Goal: Task Accomplishment & Management: Manage account settings

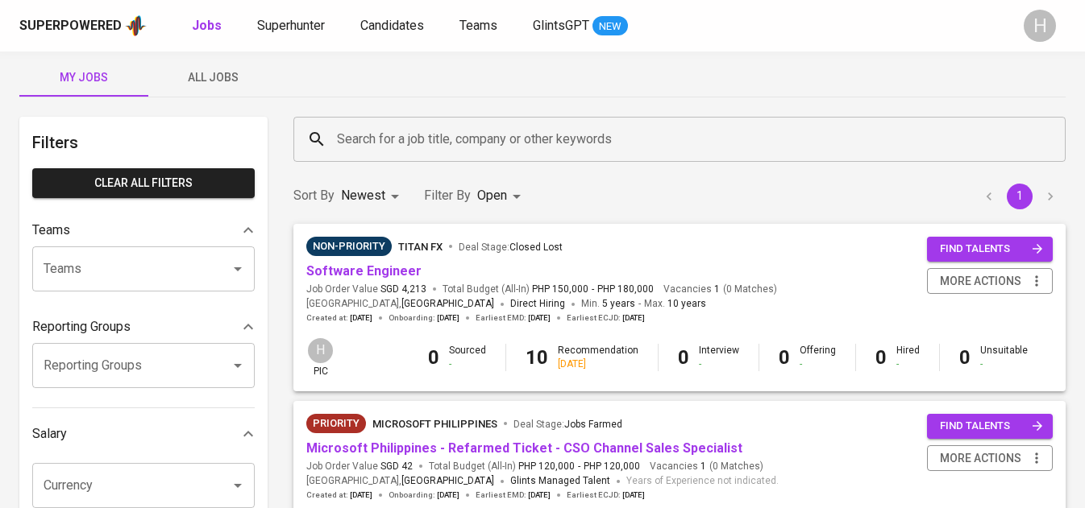
scroll to position [13, 0]
click at [1039, 284] on icon "button" at bounding box center [1036, 281] width 16 height 16
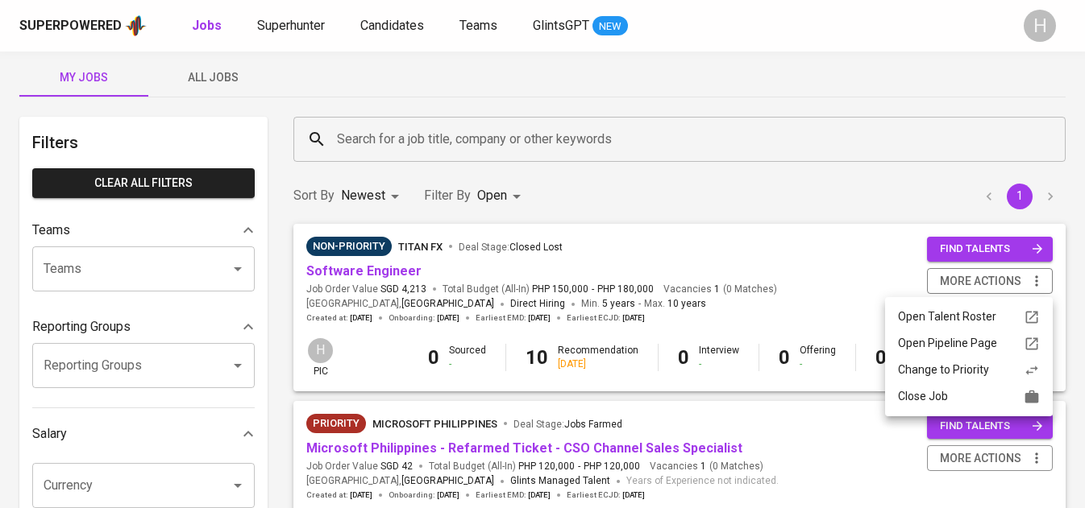
click at [959, 392] on div "Close Job" at bounding box center [969, 396] width 142 height 17
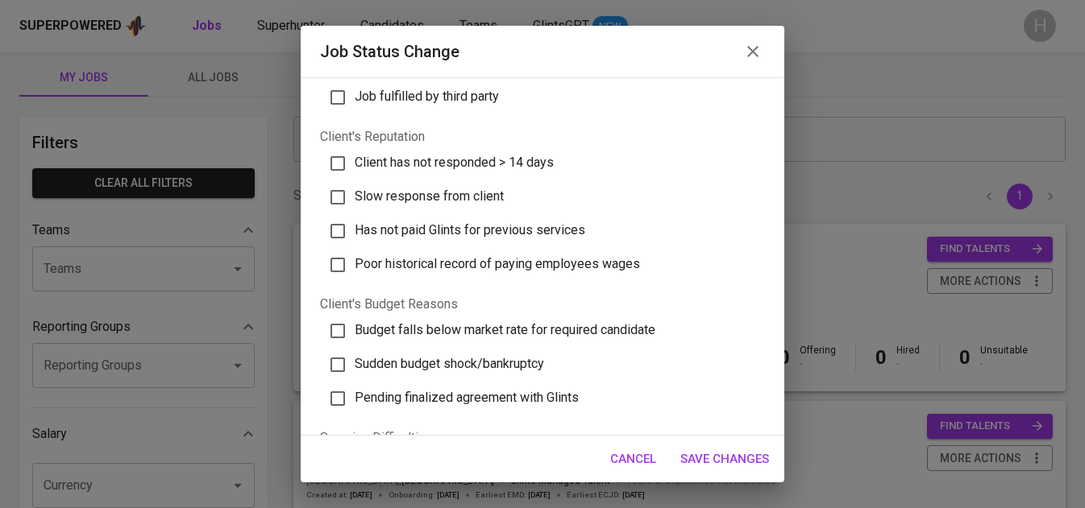
scroll to position [208, 0]
click at [755, 55] on icon "button" at bounding box center [752, 51] width 11 height 11
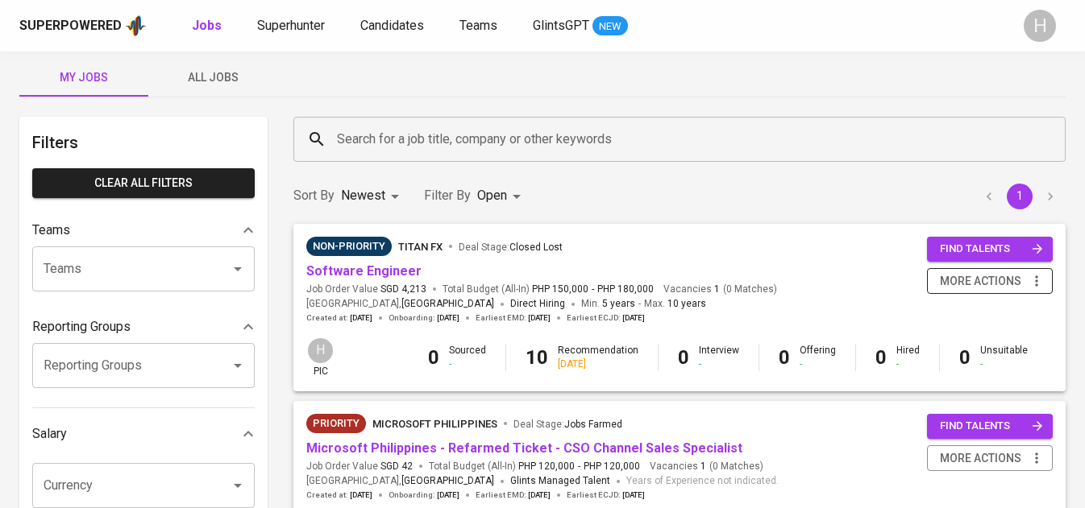
click at [1025, 285] on span "more actions" at bounding box center [990, 282] width 110 height 20
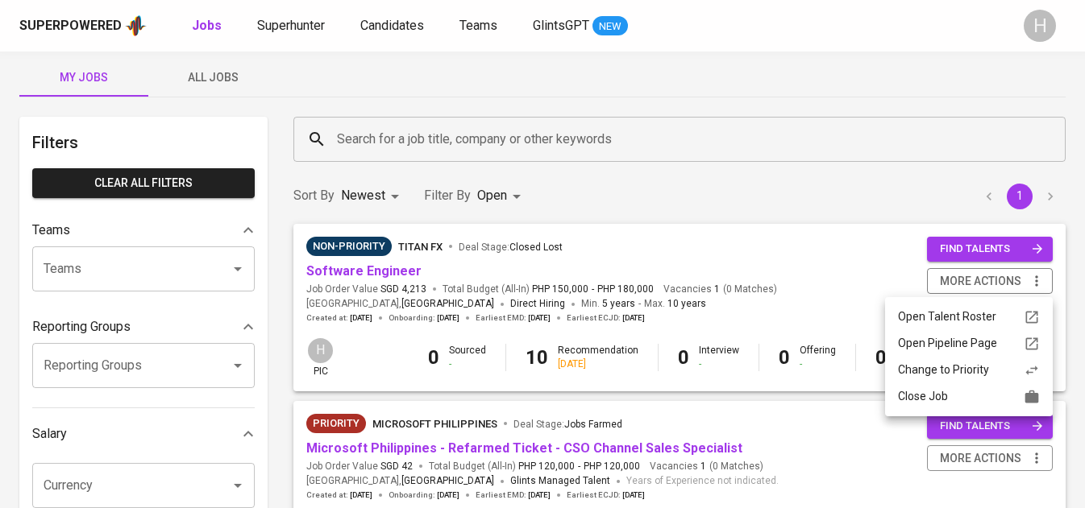
click at [935, 397] on div "Close Job" at bounding box center [969, 396] width 142 height 17
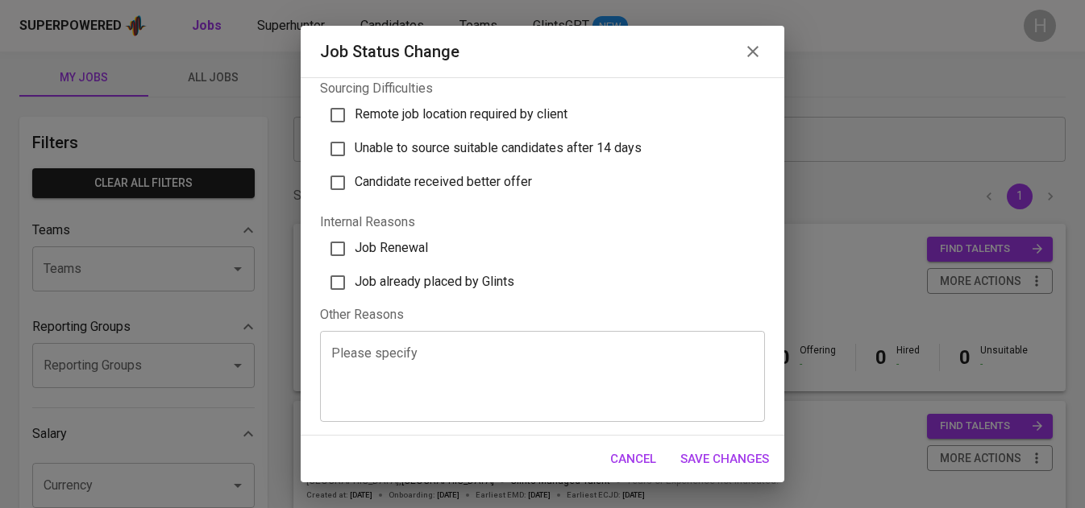
scroll to position [0, 0]
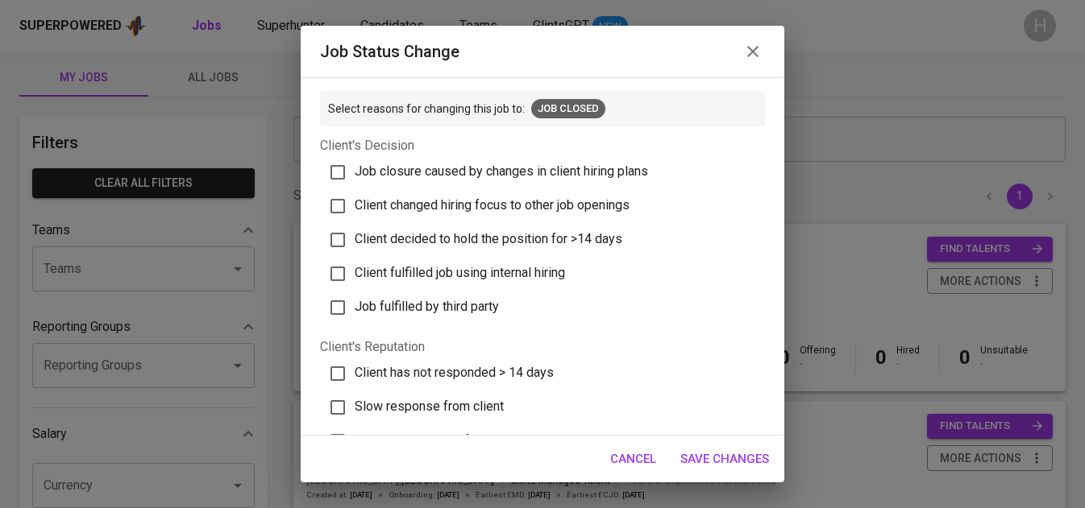
click at [531, 266] on span "Client fulfilled job using internal hiring" at bounding box center [460, 272] width 210 height 15
click at [355, 266] on input "Client fulfilled job using internal hiring" at bounding box center [338, 274] width 34 height 34
checkbox input "true"
click at [732, 452] on span "Save Changes" at bounding box center [724, 459] width 89 height 21
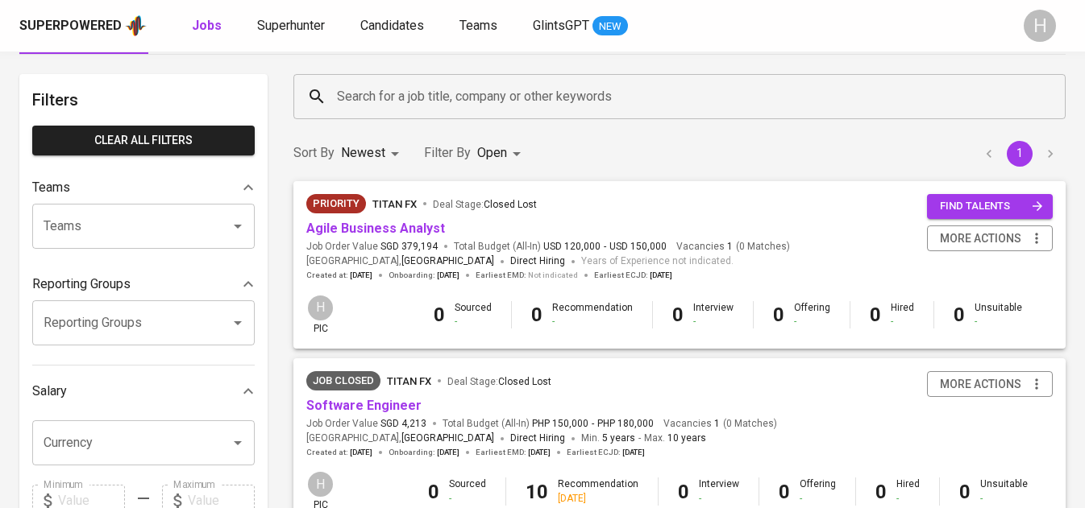
scroll to position [97, 0]
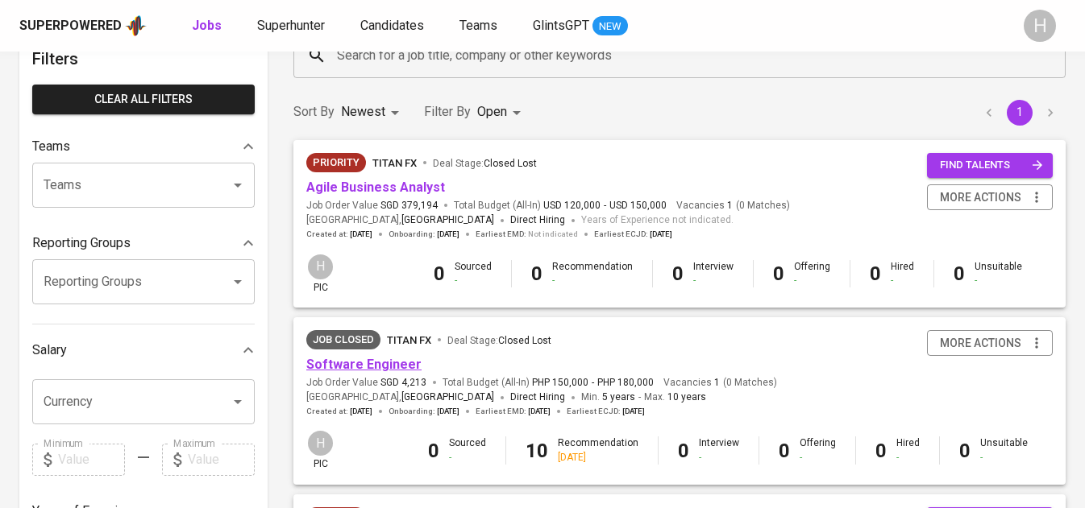
click at [367, 361] on link "Software Engineer" at bounding box center [363, 364] width 115 height 15
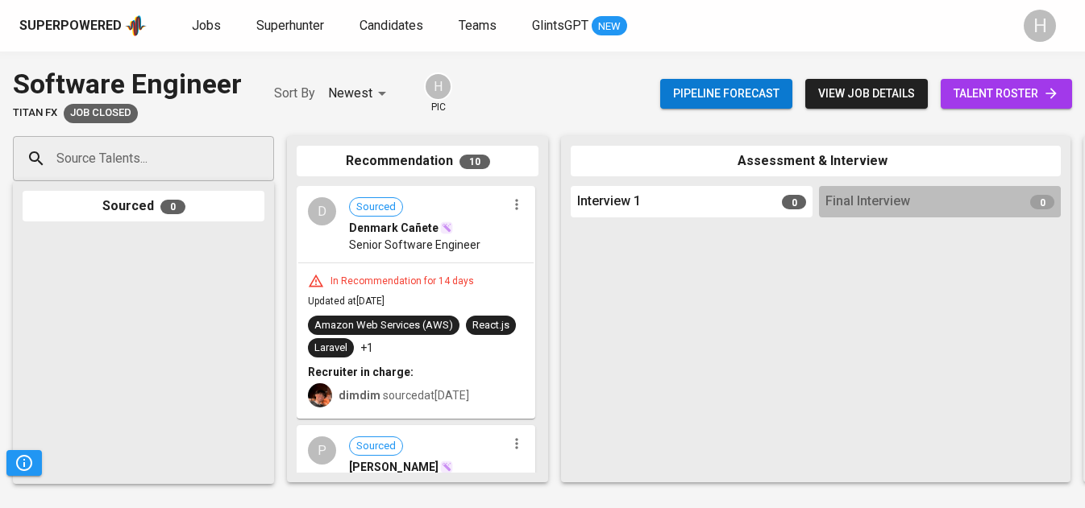
click at [508, 205] on icon "button" at bounding box center [516, 205] width 16 height 16
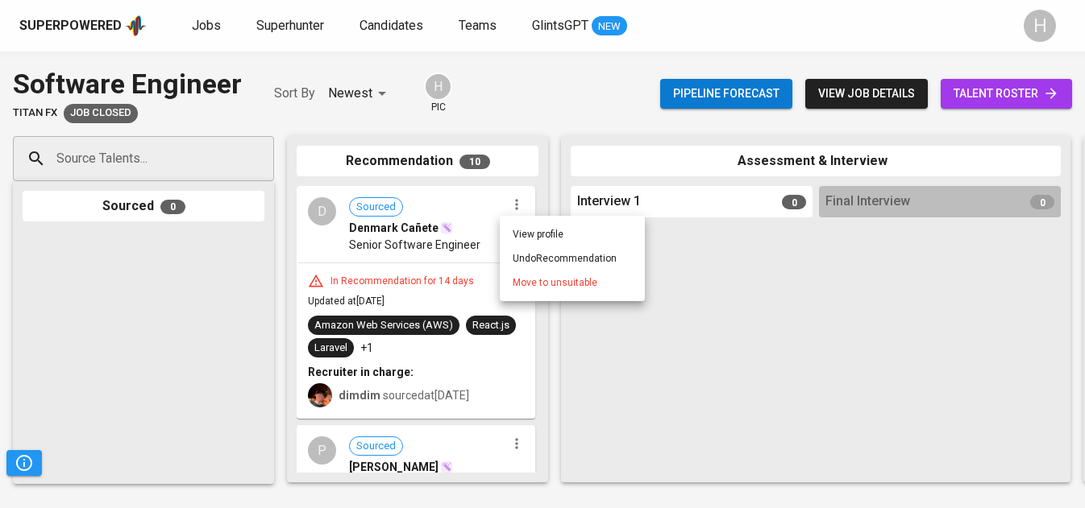
click at [546, 279] on span "Move to unsuitable" at bounding box center [554, 283] width 85 height 15
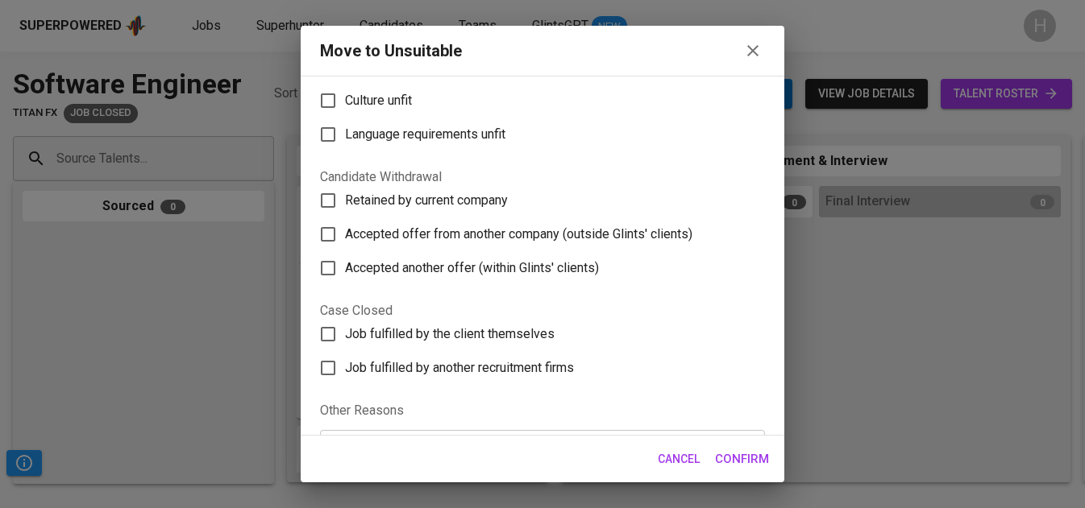
scroll to position [229, 0]
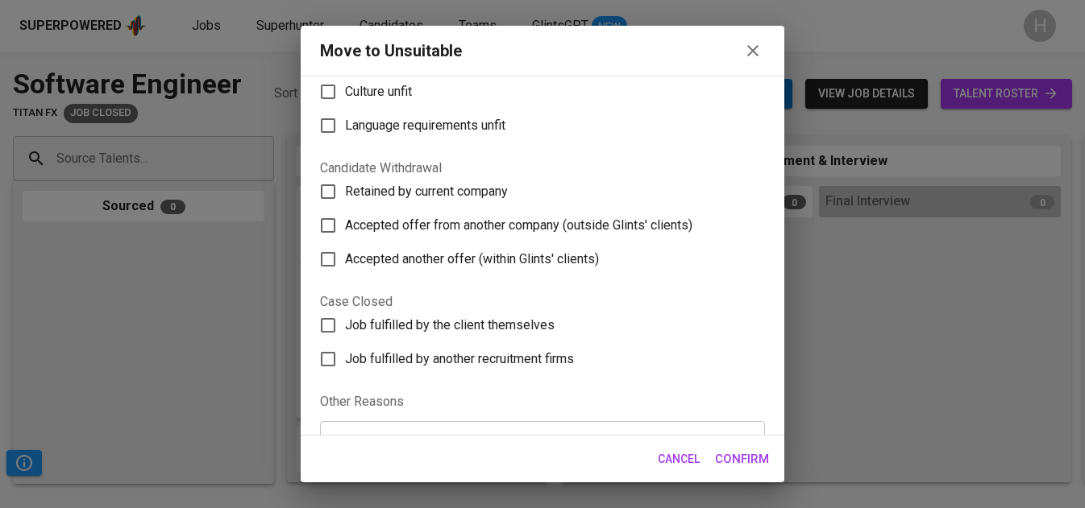
click at [512, 316] on span "Job fulfilled by the client themselves" at bounding box center [450, 325] width 210 height 19
click at [345, 316] on input "Job fulfilled by the client themselves" at bounding box center [328, 326] width 34 height 34
checkbox input "true"
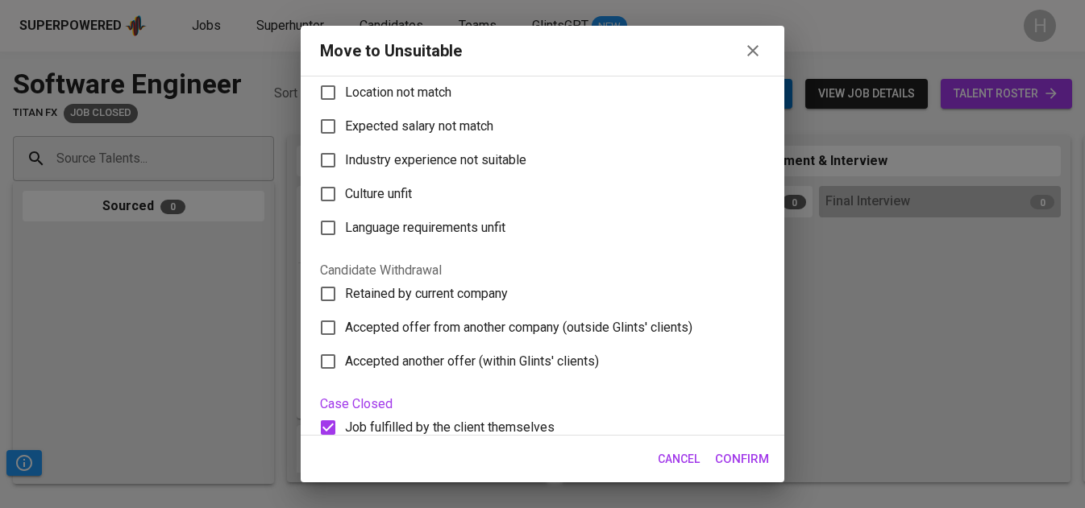
scroll to position [319, 0]
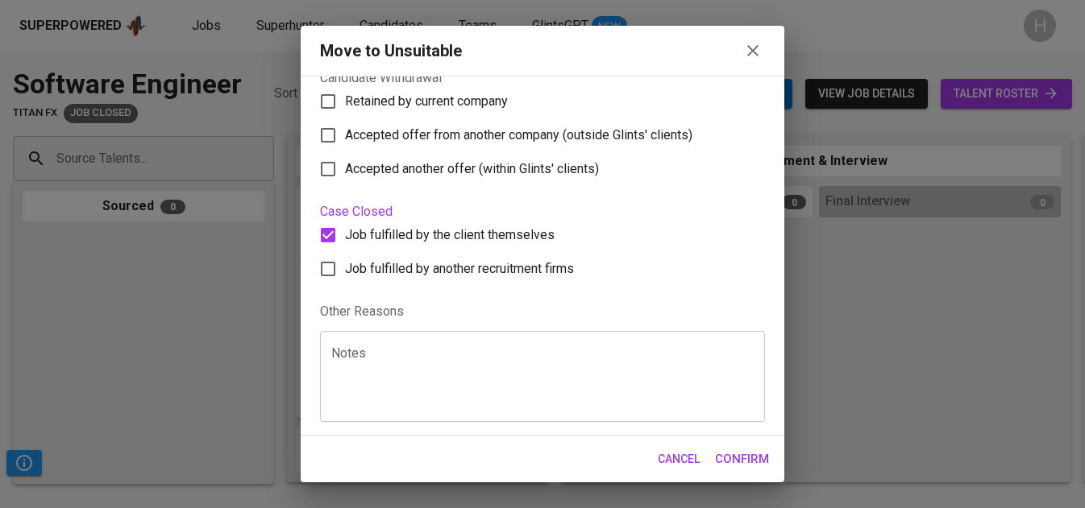
click at [735, 450] on span "Confirm" at bounding box center [742, 459] width 54 height 21
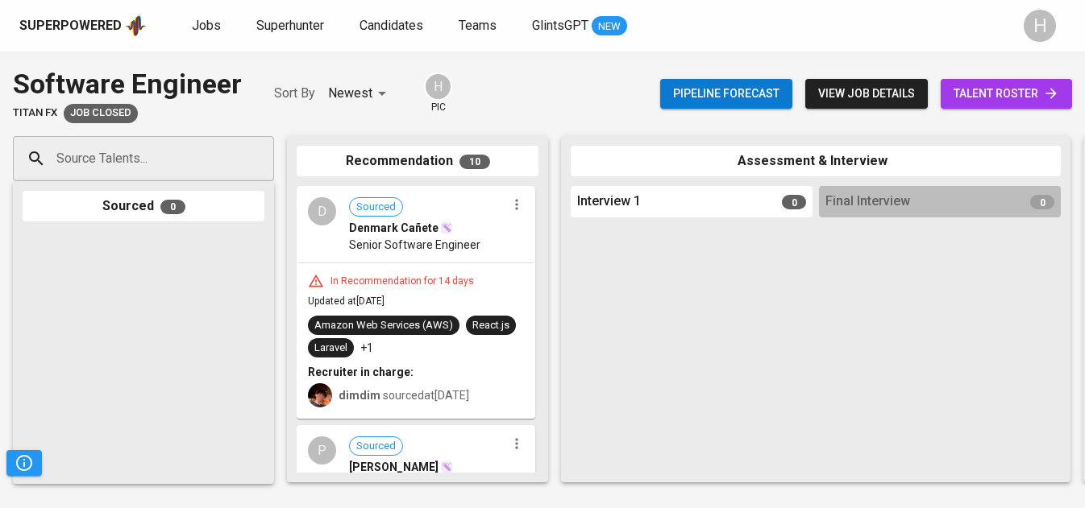
click at [511, 208] on icon "button" at bounding box center [516, 205] width 16 height 16
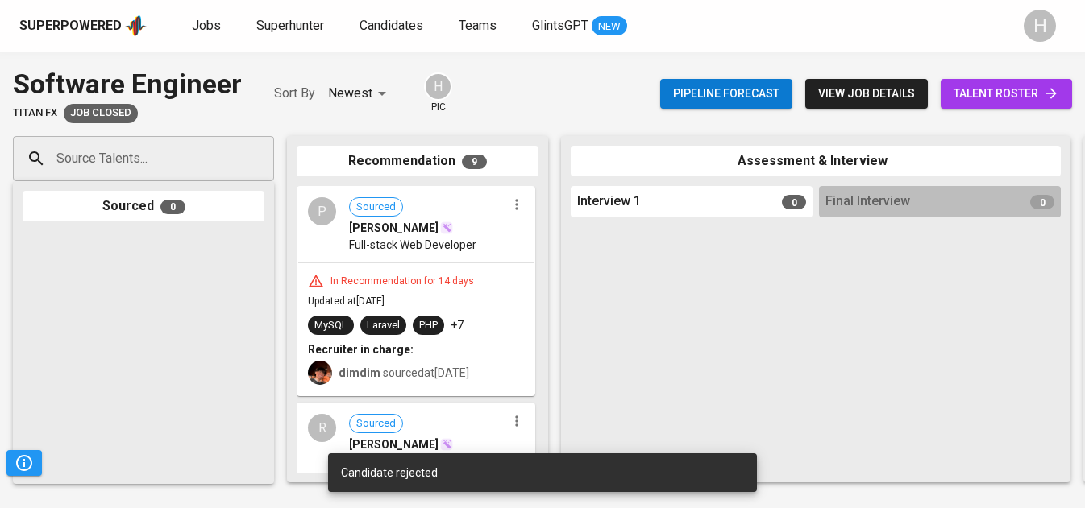
click at [545, 283] on div "Recommendation 9 P Sourced [PERSON_NAME] Full-stack Web Developer In Recommenda…" at bounding box center [417, 309] width 261 height 346
click at [512, 204] on icon "button" at bounding box center [516, 205] width 16 height 16
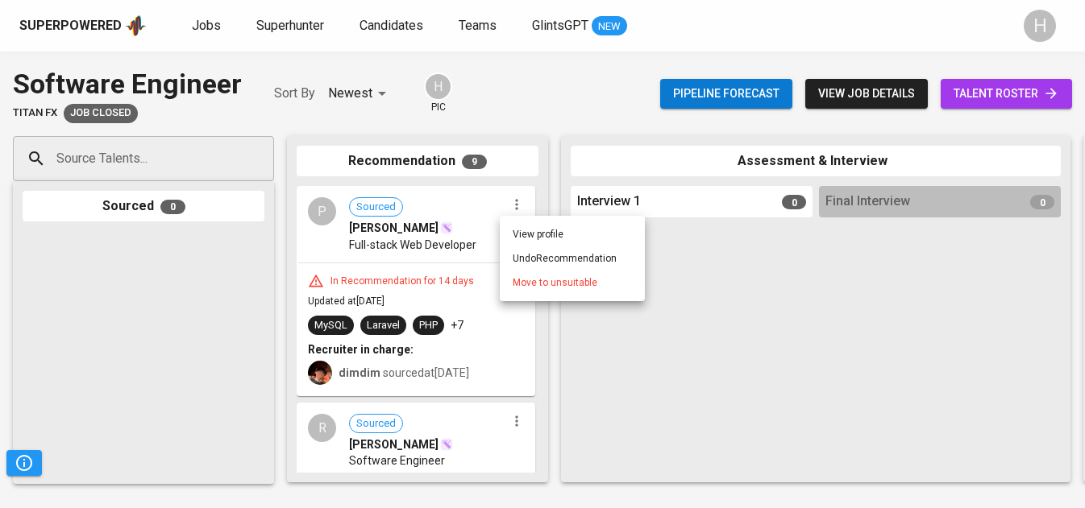
click at [541, 288] on span "Move to unsuitable" at bounding box center [554, 283] width 85 height 15
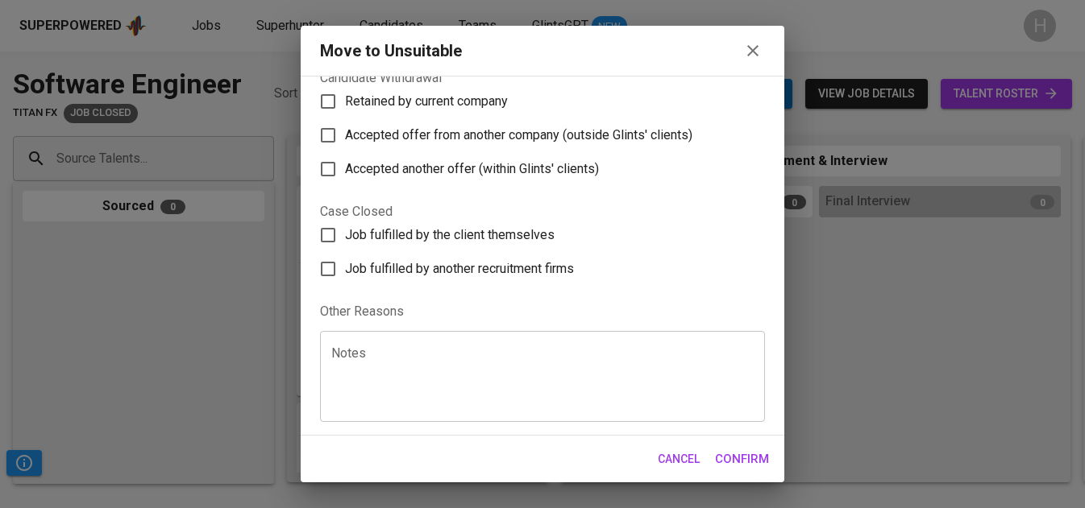
click at [489, 232] on span "Job fulfilled by the client themselves" at bounding box center [450, 235] width 210 height 19
click at [345, 232] on input "Job fulfilled by the client themselves" at bounding box center [328, 235] width 34 height 34
checkbox input "true"
click at [728, 458] on span "Confirm" at bounding box center [742, 459] width 54 height 21
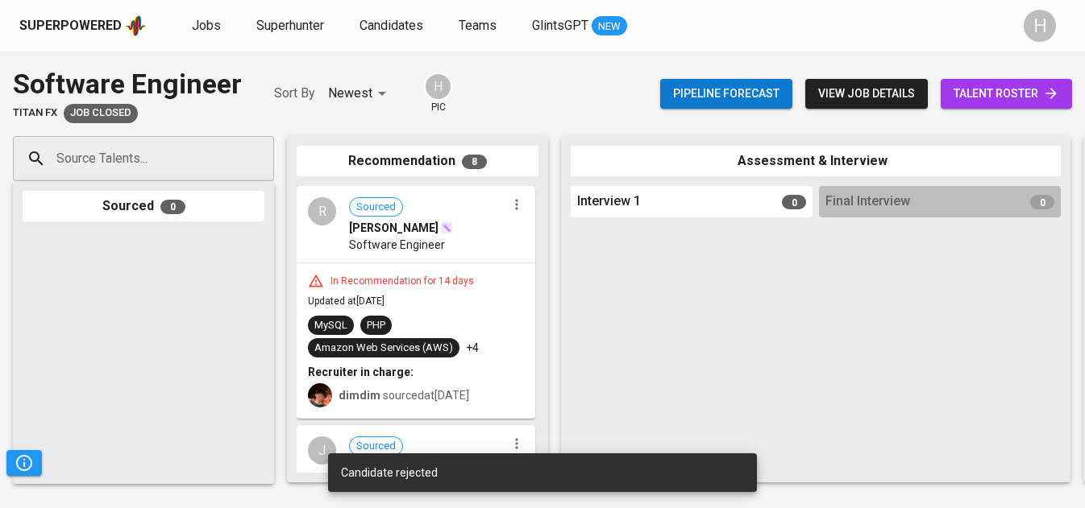
click at [511, 206] on icon "button" at bounding box center [516, 205] width 16 height 16
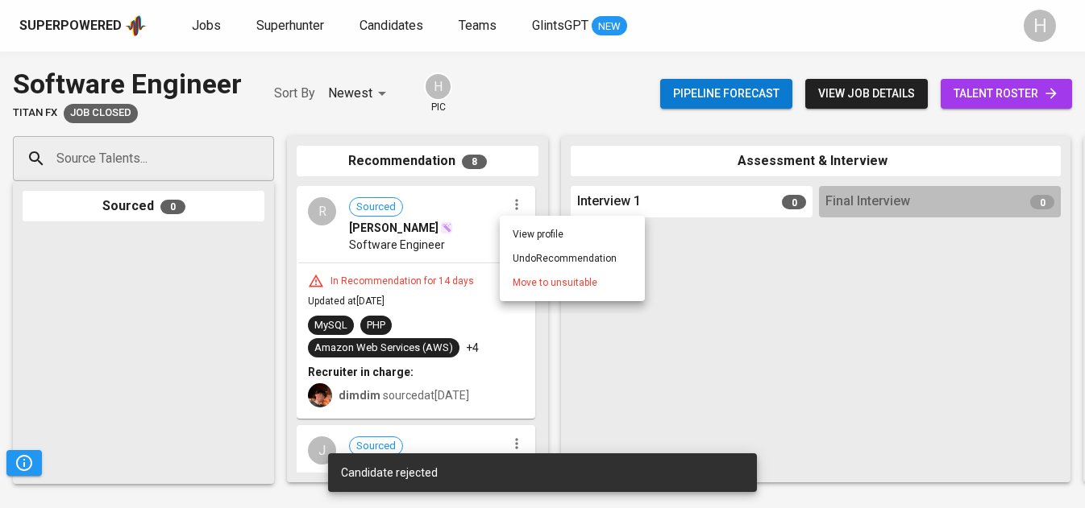
click at [533, 280] on span "Move to unsuitable" at bounding box center [554, 283] width 85 height 15
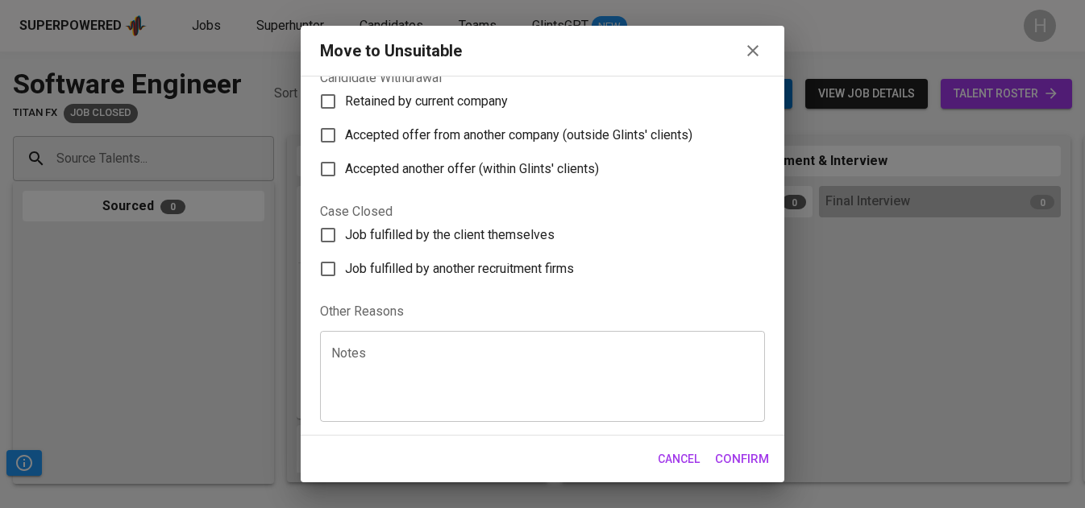
click at [434, 234] on span "Job fulfilled by the client themselves" at bounding box center [450, 235] width 210 height 19
click at [345, 234] on input "Job fulfilled by the client themselves" at bounding box center [328, 235] width 34 height 34
checkbox input "true"
click at [732, 461] on span "Confirm" at bounding box center [742, 459] width 54 height 21
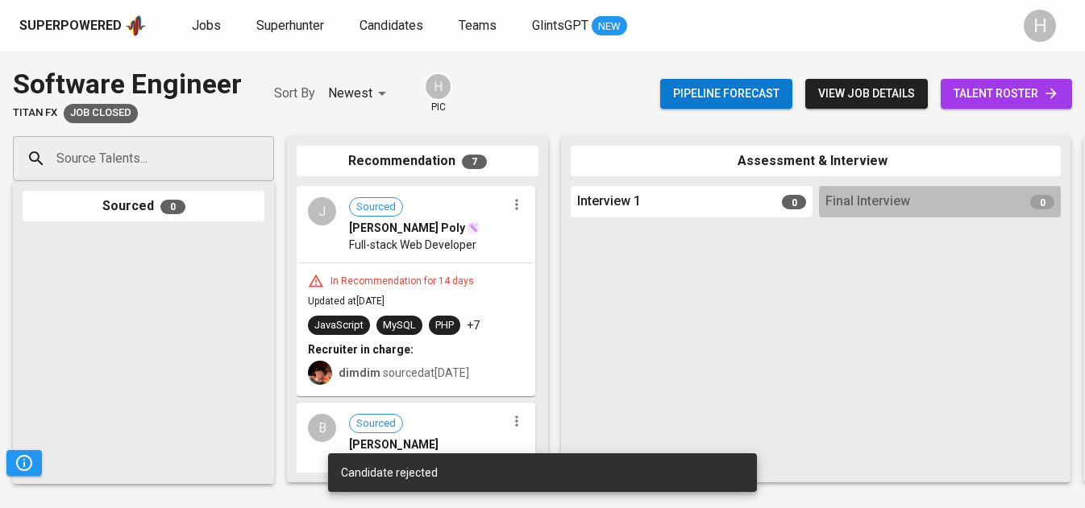
click at [512, 205] on icon "button" at bounding box center [516, 205] width 16 height 16
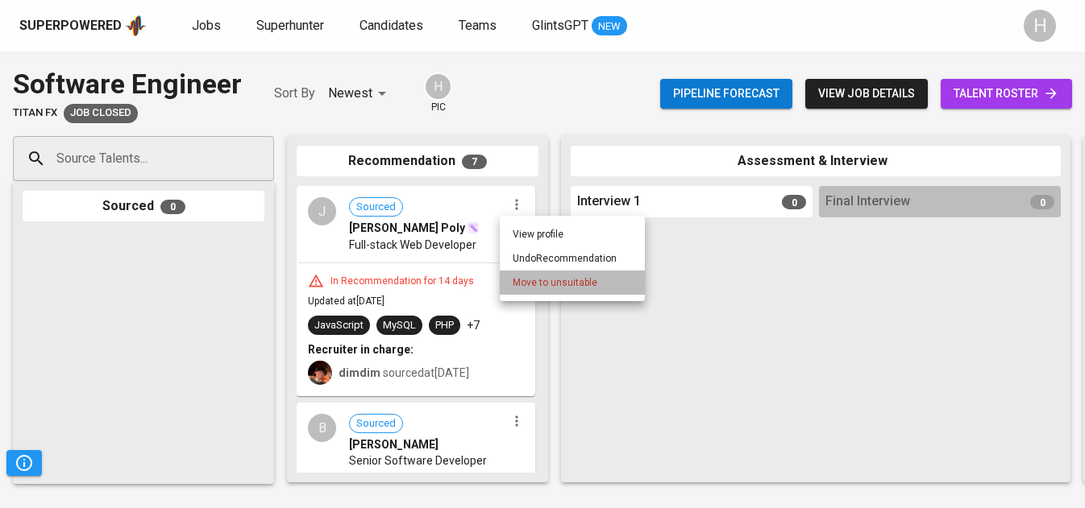
click at [568, 285] on span "Move to unsuitable" at bounding box center [554, 283] width 85 height 15
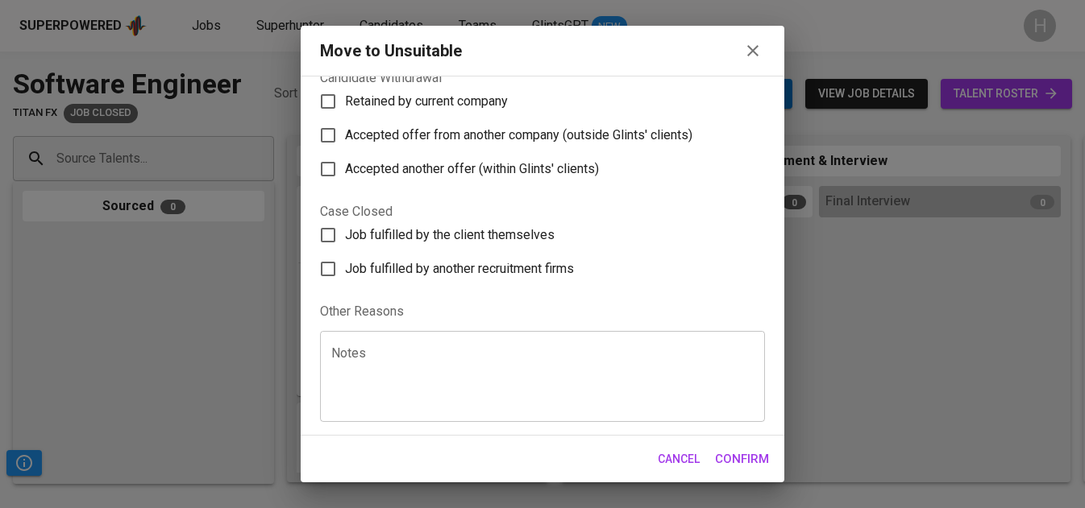
click at [462, 230] on span "Job fulfilled by the client themselves" at bounding box center [450, 235] width 210 height 19
click at [345, 230] on input "Job fulfilled by the client themselves" at bounding box center [328, 235] width 34 height 34
checkbox input "true"
click at [753, 464] on span "Confirm" at bounding box center [742, 459] width 54 height 21
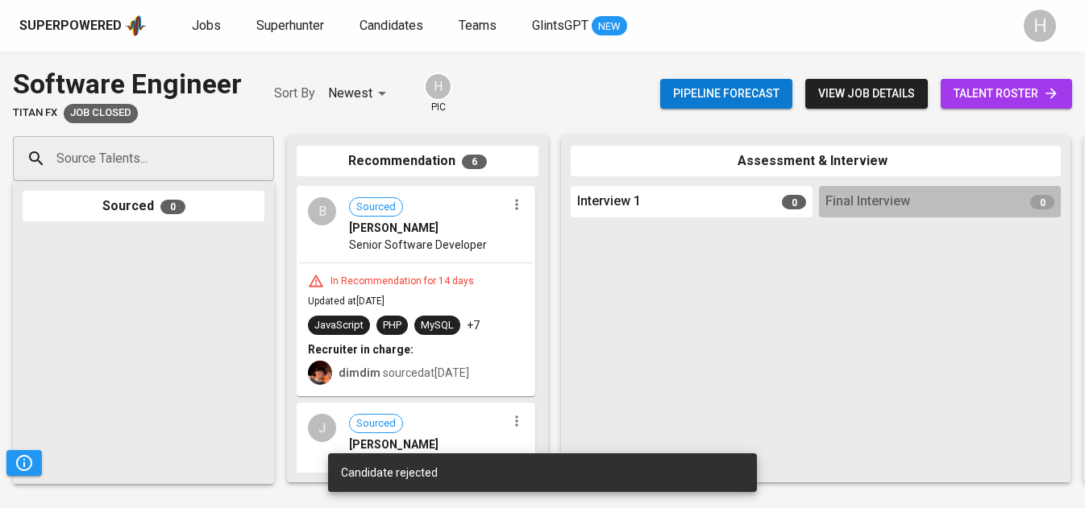
click at [513, 211] on icon "button" at bounding box center [516, 205] width 16 height 16
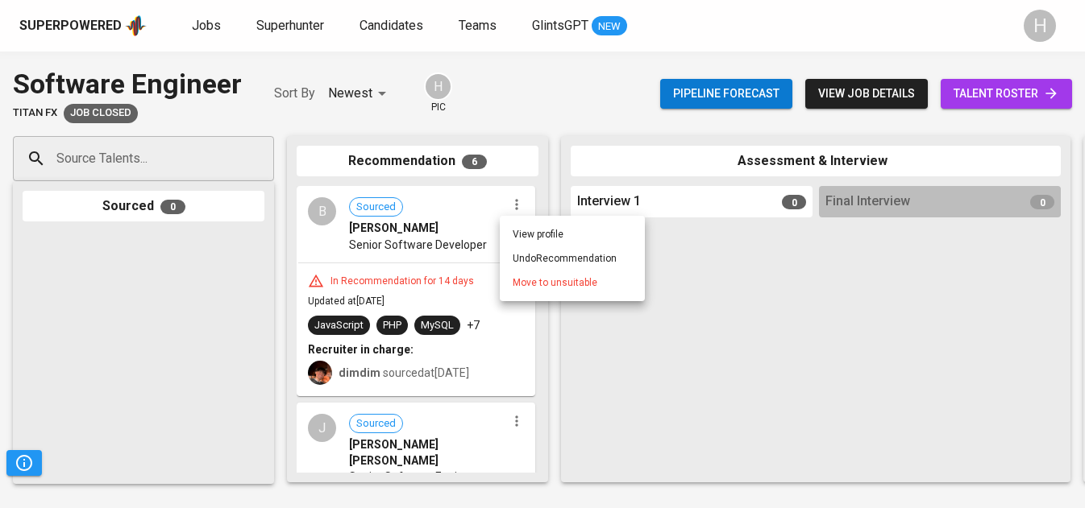
click at [526, 276] on span "Move to unsuitable" at bounding box center [554, 283] width 85 height 15
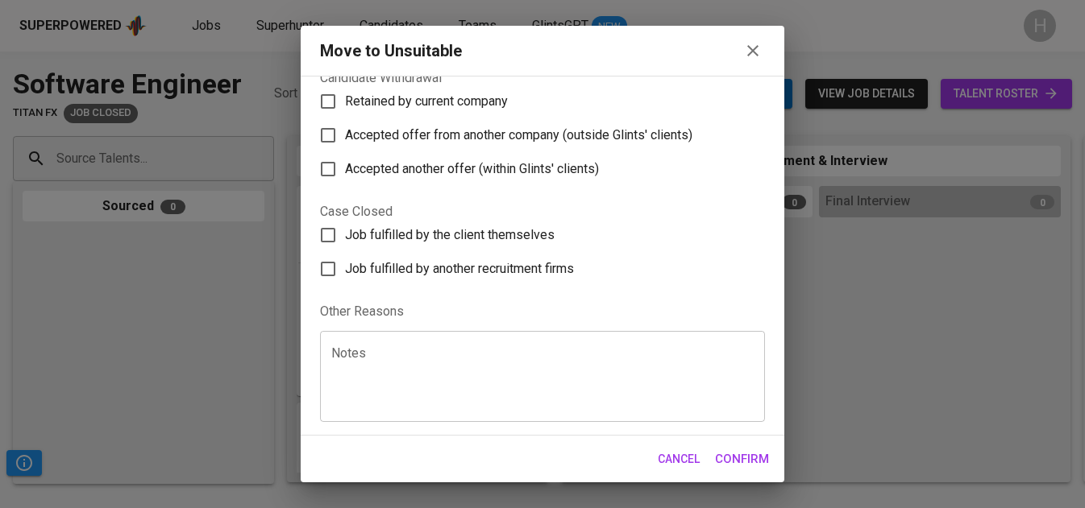
click at [450, 240] on span "Job fulfilled by the client themselves" at bounding box center [450, 235] width 210 height 19
click at [345, 240] on input "Job fulfilled by the client themselves" at bounding box center [328, 235] width 34 height 34
checkbox input "true"
click at [735, 467] on span "Confirm" at bounding box center [742, 459] width 54 height 21
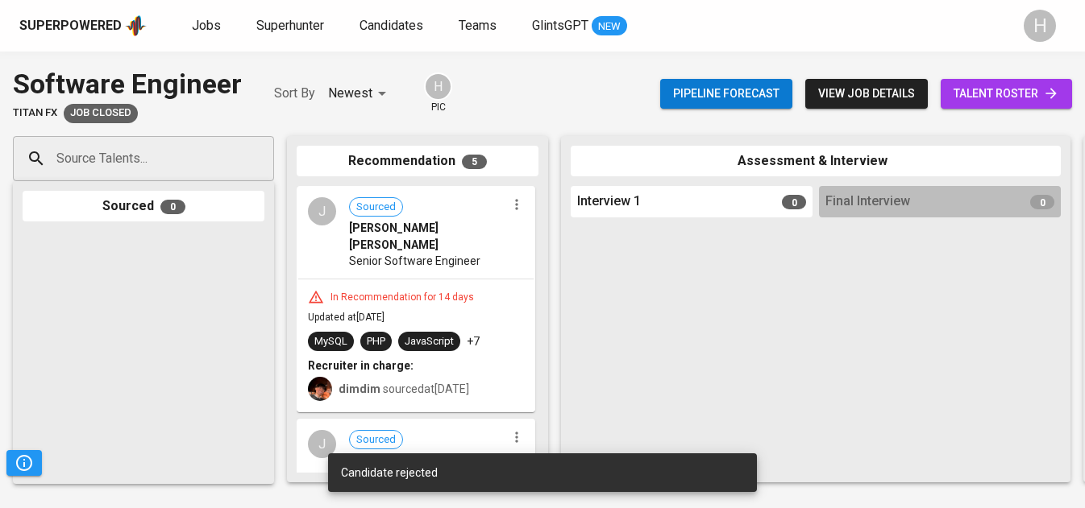
click at [512, 210] on icon "button" at bounding box center [516, 205] width 16 height 16
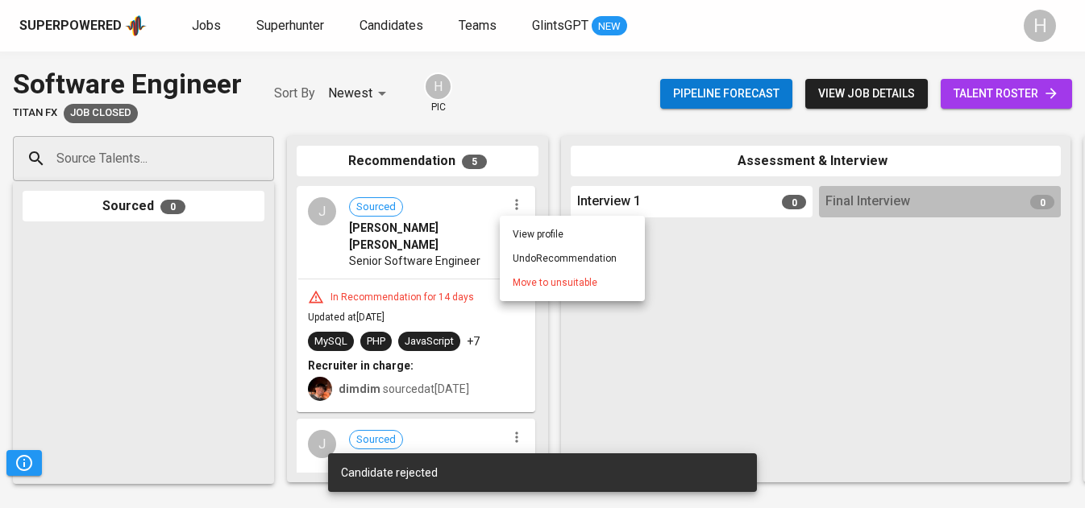
click at [546, 291] on li "Move to unsuitable" at bounding box center [572, 283] width 145 height 24
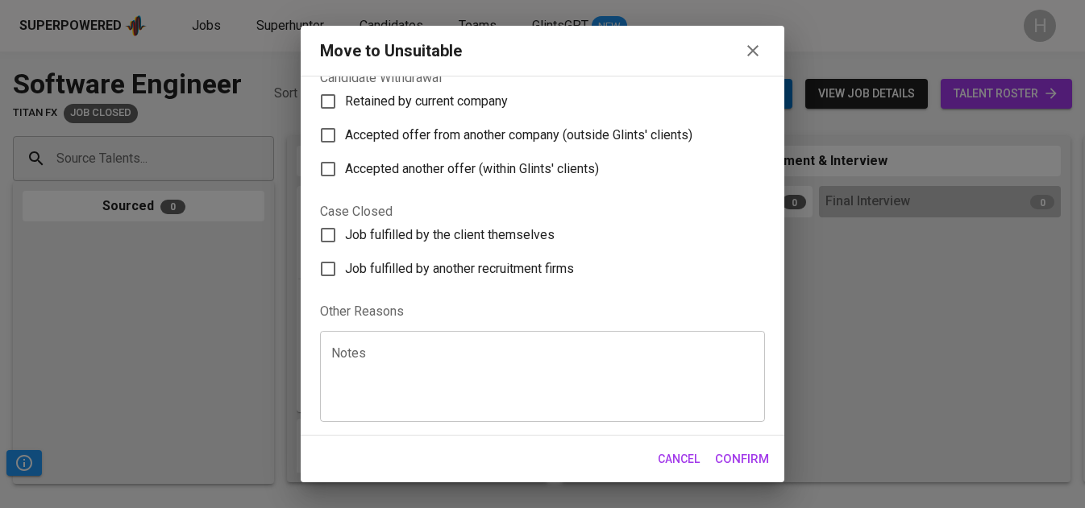
click at [469, 237] on span "Job fulfilled by the client themselves" at bounding box center [450, 235] width 210 height 19
click at [345, 237] on input "Job fulfilled by the client themselves" at bounding box center [328, 235] width 34 height 34
checkbox input "true"
click at [740, 465] on span "Confirm" at bounding box center [742, 459] width 54 height 21
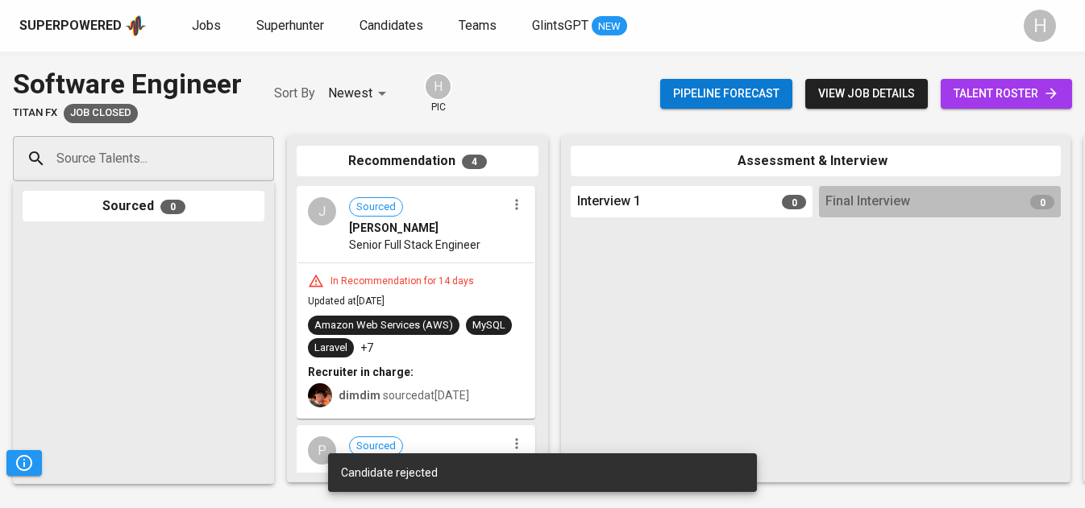
click at [512, 210] on icon "button" at bounding box center [516, 205] width 16 height 16
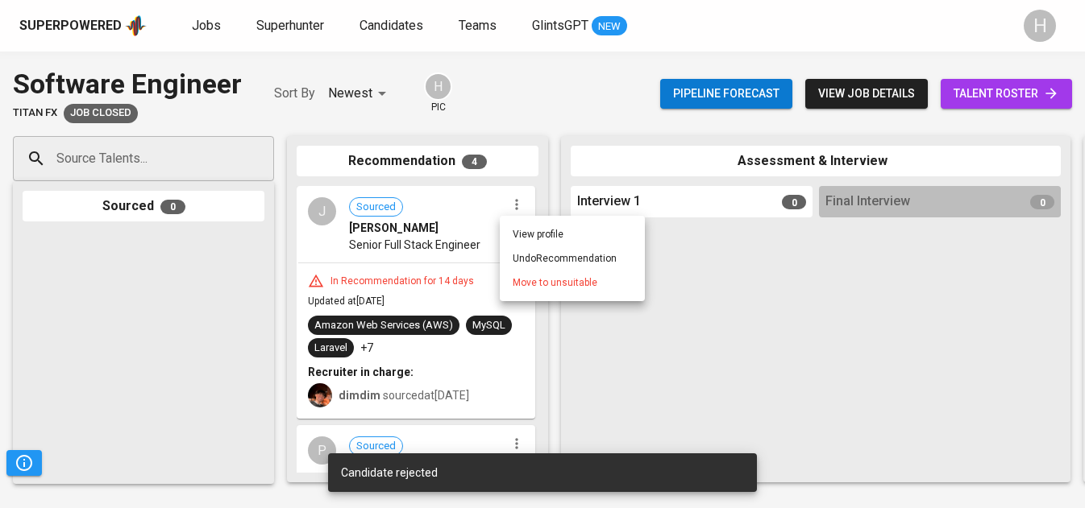
click at [541, 284] on span "Move to unsuitable" at bounding box center [554, 283] width 85 height 15
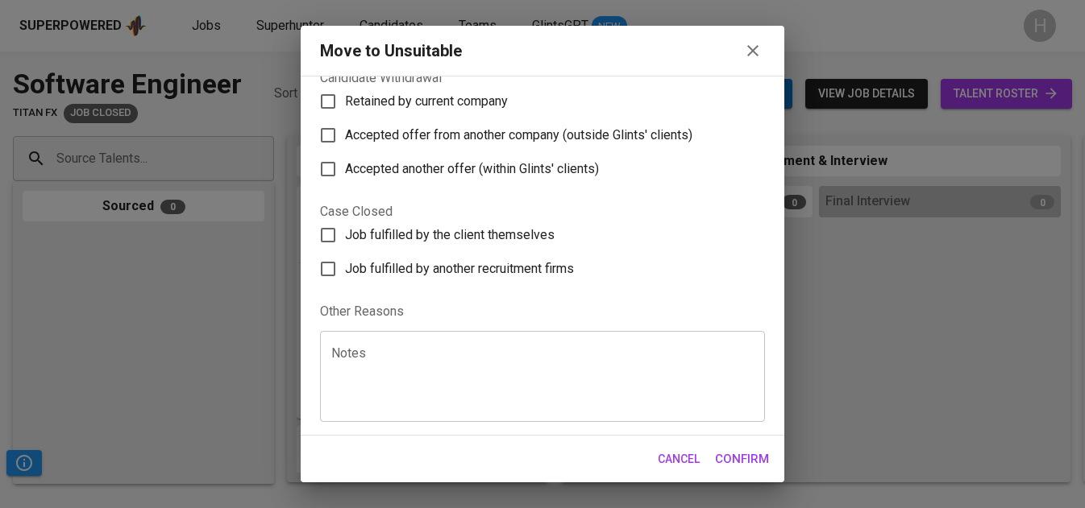
click at [446, 234] on span "Job fulfilled by the client themselves" at bounding box center [450, 235] width 210 height 19
click at [345, 234] on input "Job fulfilled by the client themselves" at bounding box center [328, 235] width 34 height 34
checkbox input "true"
click at [728, 451] on span "Confirm" at bounding box center [742, 459] width 54 height 21
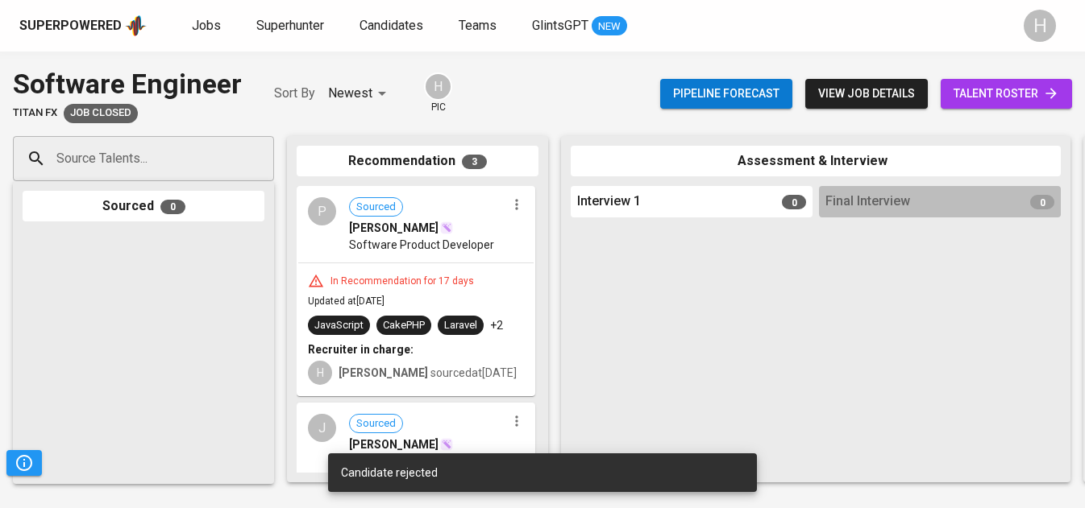
click at [511, 207] on icon "button" at bounding box center [516, 205] width 16 height 16
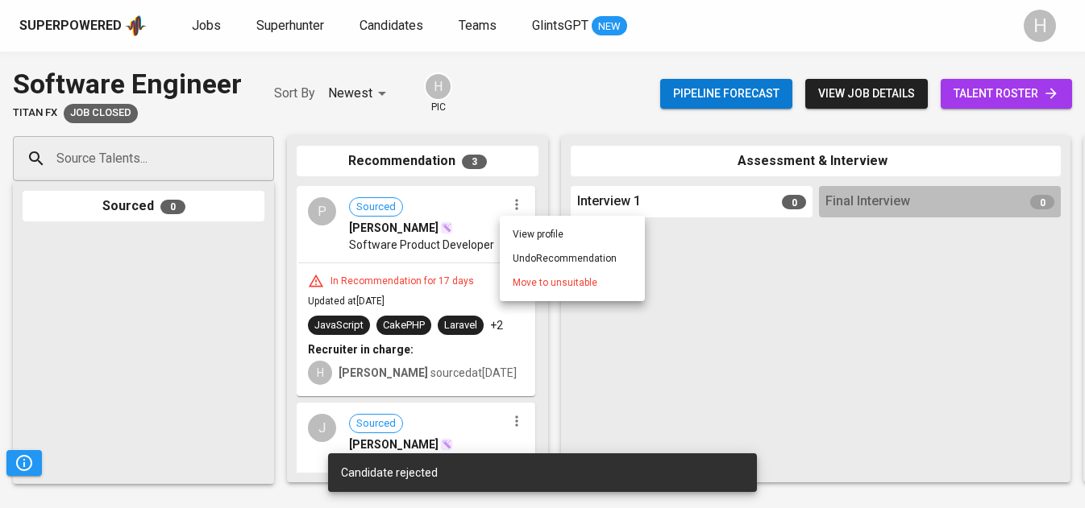
click at [554, 280] on span "Move to unsuitable" at bounding box center [554, 283] width 85 height 15
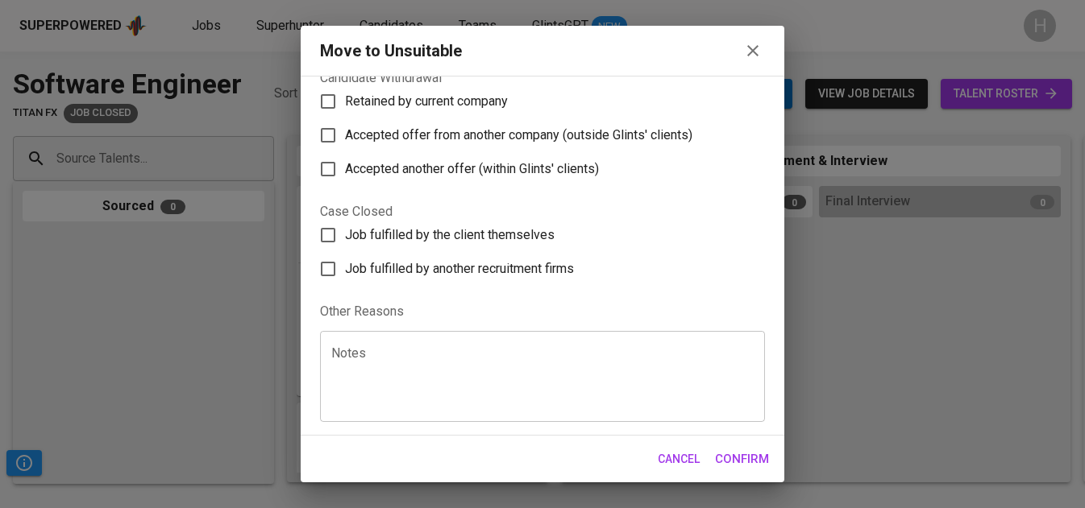
click at [483, 237] on span "Job fulfilled by the client themselves" at bounding box center [450, 235] width 210 height 19
click at [345, 237] on input "Job fulfilled by the client themselves" at bounding box center [328, 235] width 34 height 34
checkbox input "true"
click at [739, 454] on span "Confirm" at bounding box center [742, 459] width 54 height 21
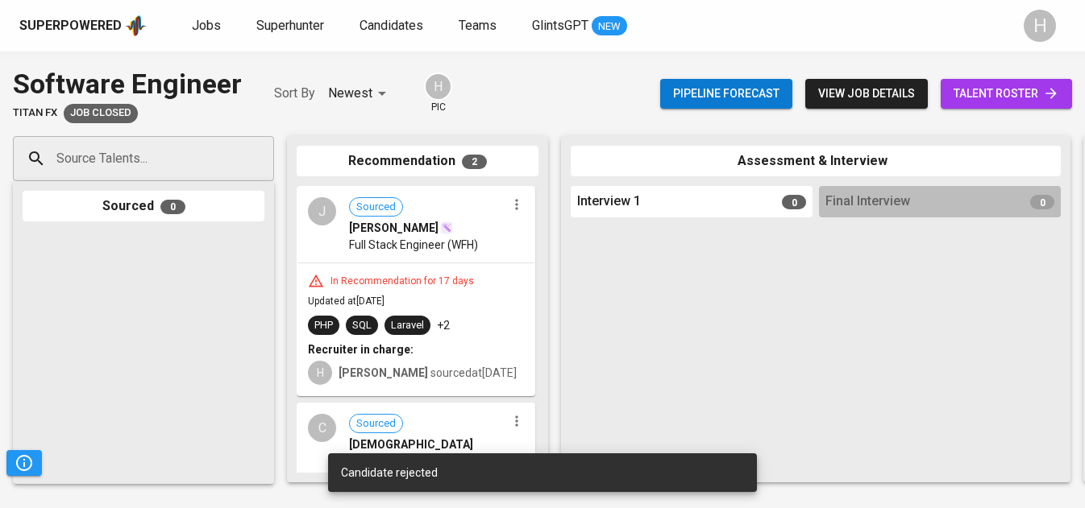
click at [508, 206] on icon "button" at bounding box center [516, 205] width 16 height 16
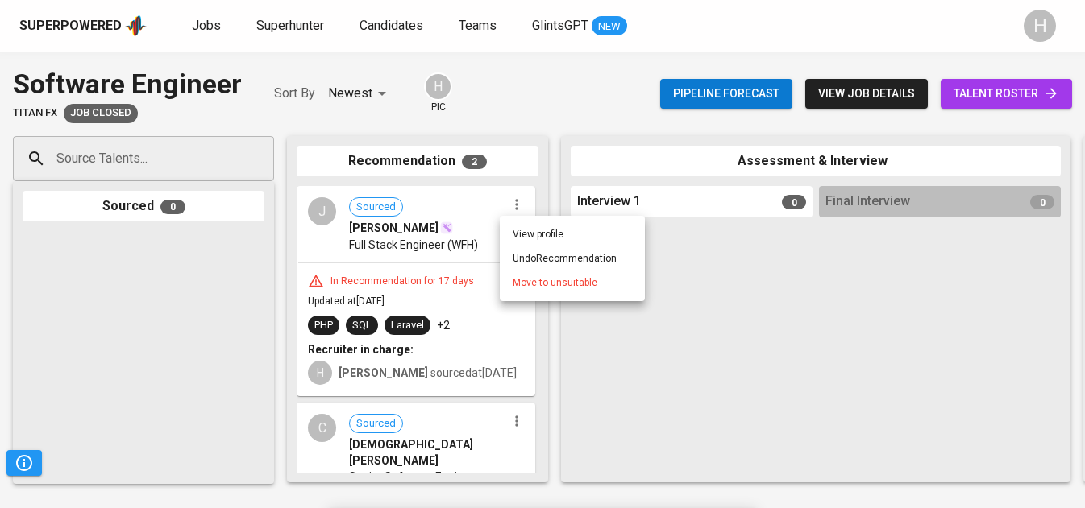
click at [558, 292] on li "Move to unsuitable" at bounding box center [572, 283] width 145 height 24
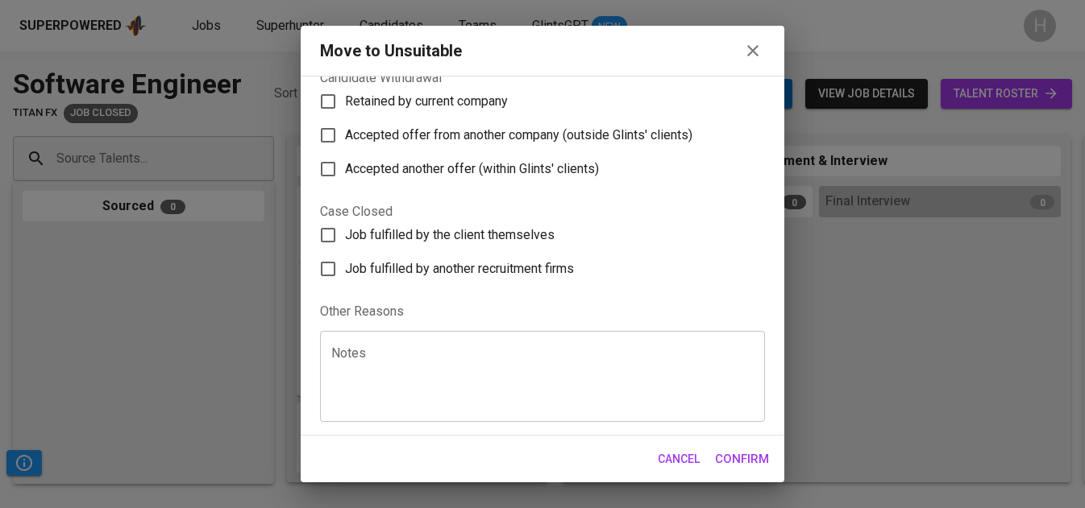
click at [475, 234] on span "Job fulfilled by the client themselves" at bounding box center [450, 235] width 210 height 19
click at [345, 234] on input "Job fulfilled by the client themselves" at bounding box center [328, 235] width 34 height 34
checkbox input "true"
click at [741, 467] on span "Confirm" at bounding box center [742, 459] width 54 height 21
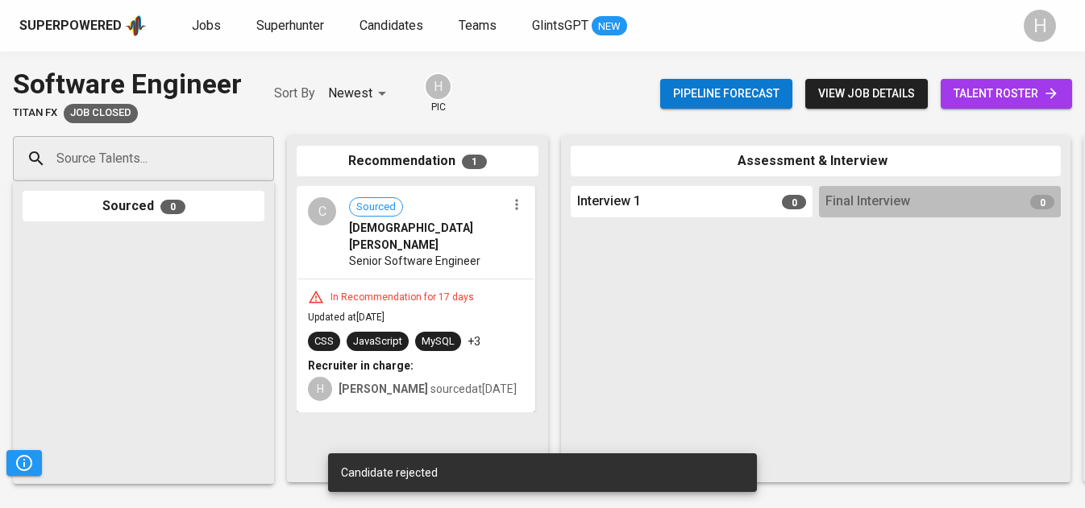
click at [515, 205] on icon "button" at bounding box center [516, 205] width 2 height 10
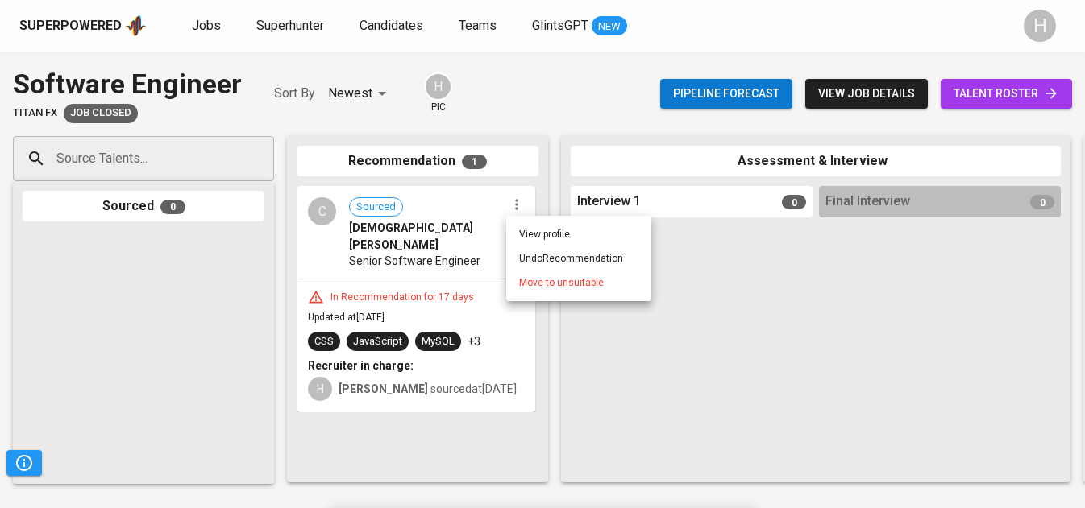
click at [544, 284] on span "Move to unsuitable" at bounding box center [561, 283] width 85 height 15
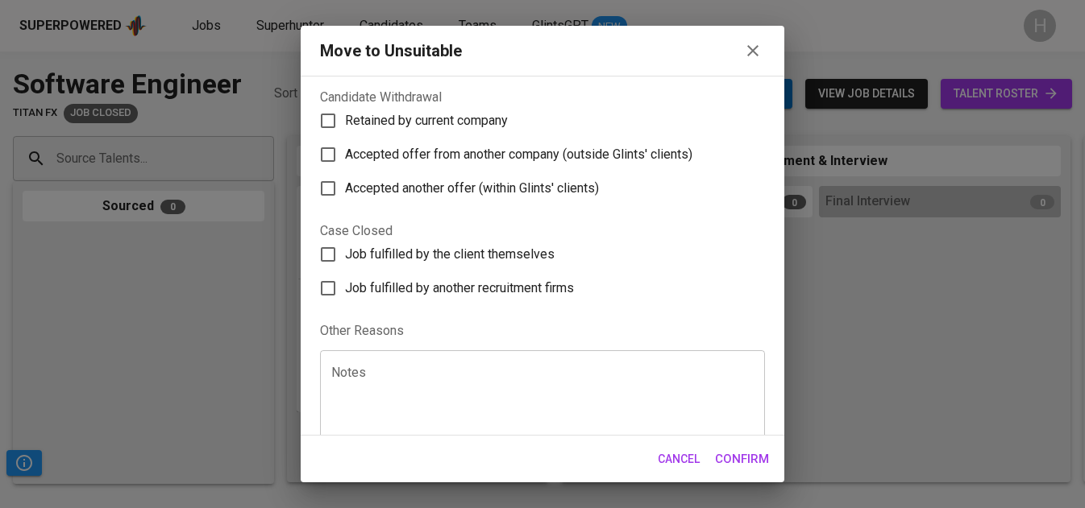
click at [488, 245] on span "Job fulfilled by the client themselves" at bounding box center [450, 254] width 210 height 19
click at [345, 238] on input "Job fulfilled by the client themselves" at bounding box center [328, 255] width 34 height 34
checkbox input "true"
click at [735, 467] on span "Confirm" at bounding box center [742, 459] width 54 height 21
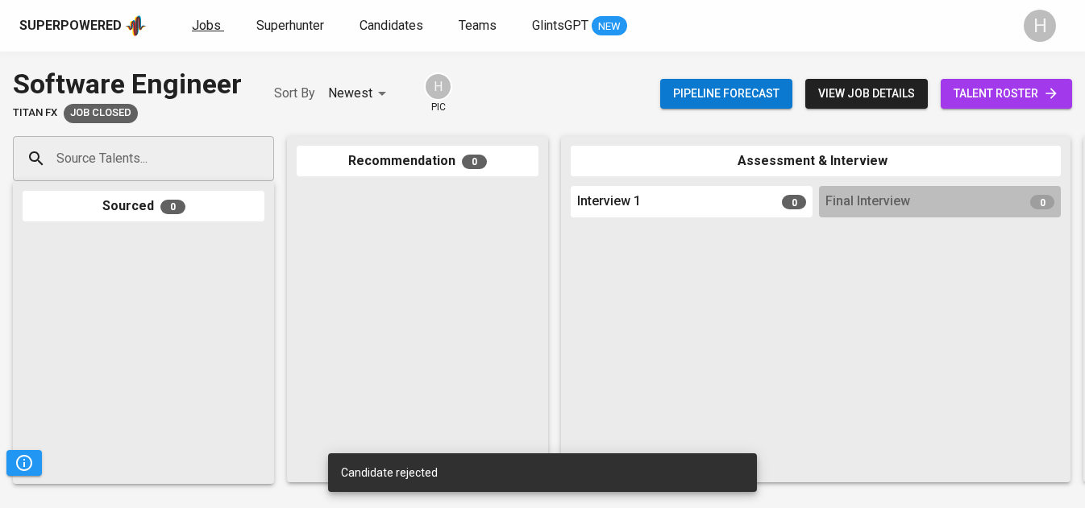
click at [200, 27] on span "Jobs" at bounding box center [206, 25] width 29 height 15
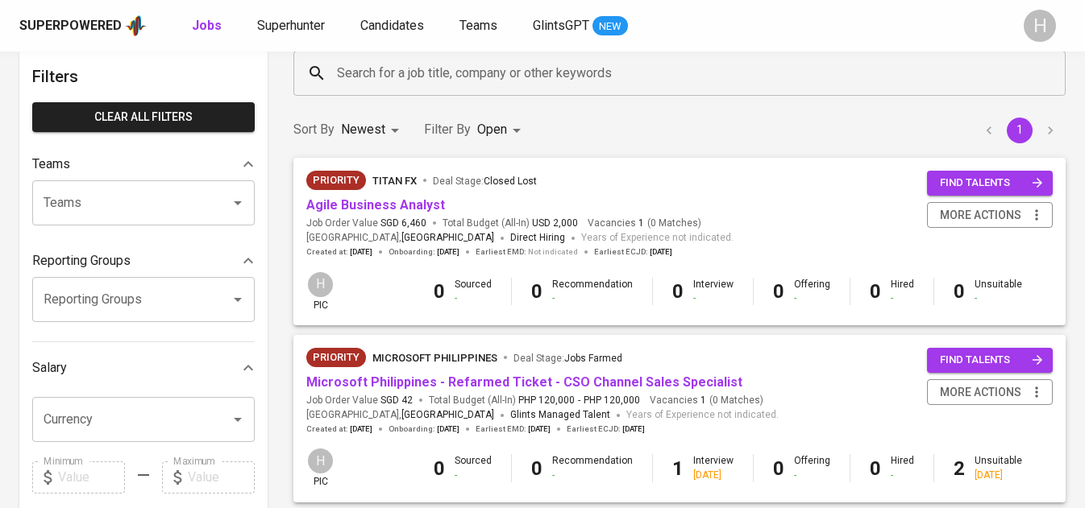
scroll to position [83, 0]
